Goal: Obtain resource: Download file/media

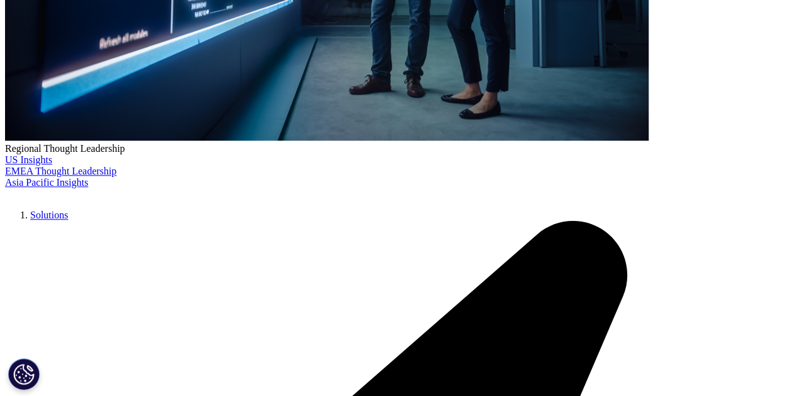
scroll to position [451, 741]
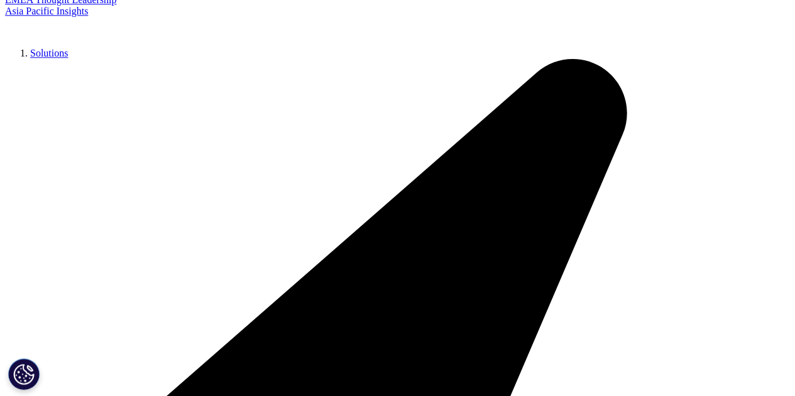
scroll to position [637, 0]
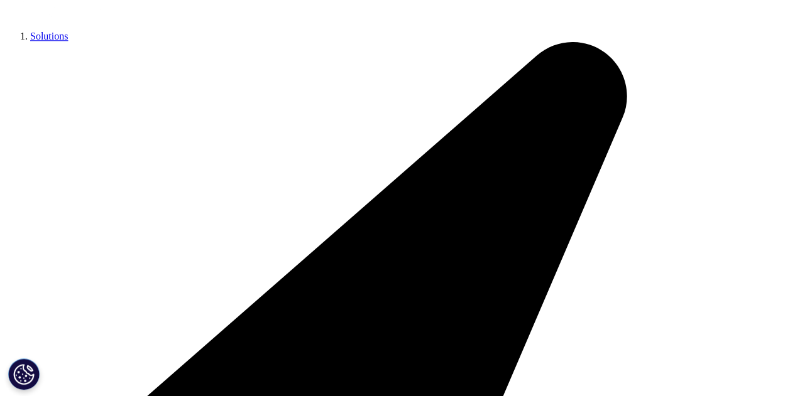
type input "[PERSON_NAME]"
type input "Gautam"
type input "[EMAIL_ADDRESS][DOMAIN_NAME]"
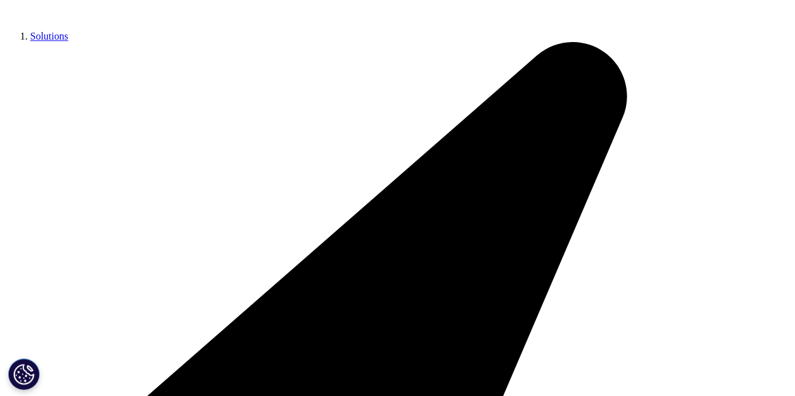
scroll to position [0, 0]
type input "Analyst"
type input "GSMA"
select select "[GEOGRAPHIC_DATA]"
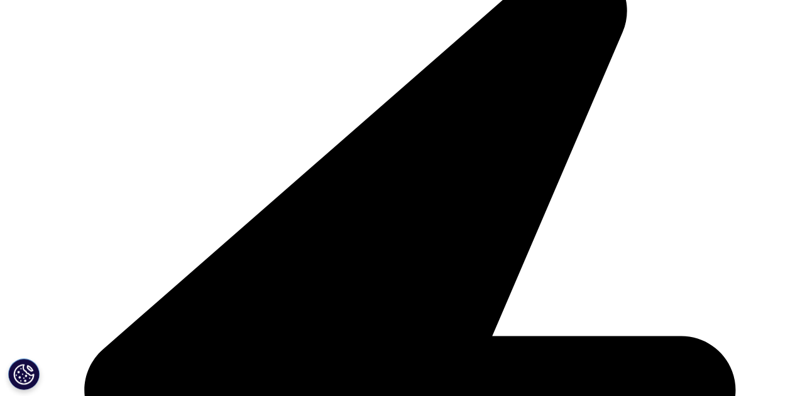
scroll to position [826, 0]
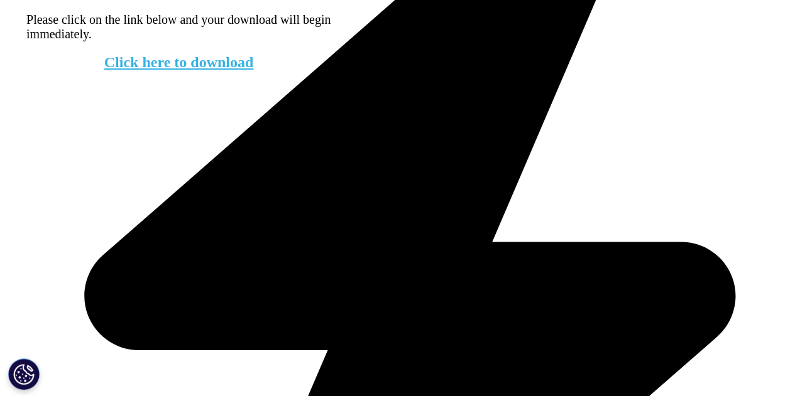
scroll to position [882, 0]
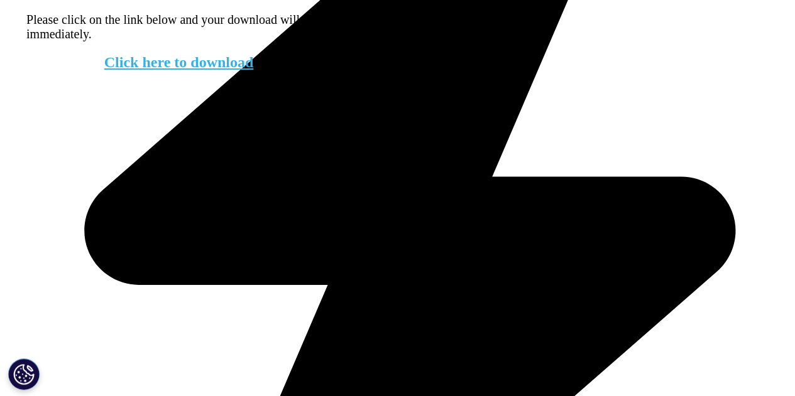
click at [214, 70] on link "Click here to download" at bounding box center [179, 62] width 150 height 16
